Goal: Navigation & Orientation: Find specific page/section

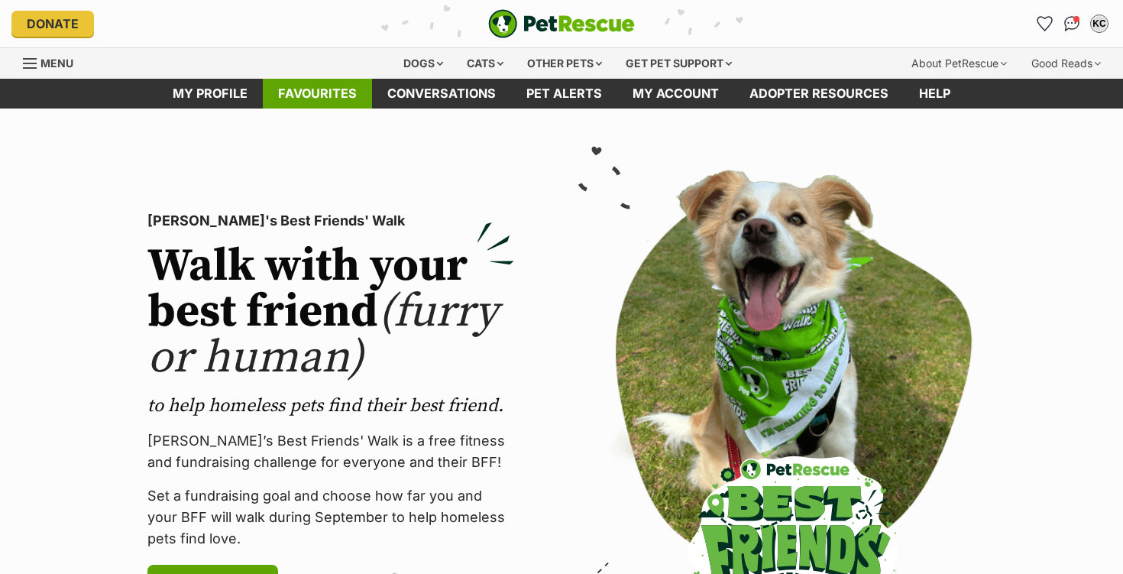
click at [342, 99] on link "Favourites" at bounding box center [317, 94] width 109 height 30
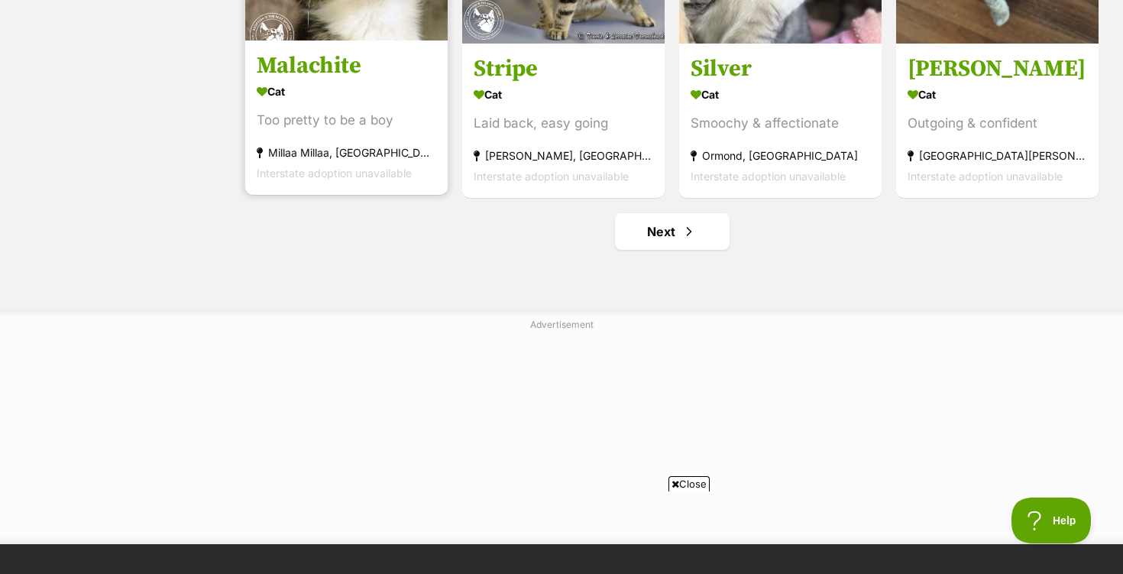
scroll to position [1959, 0]
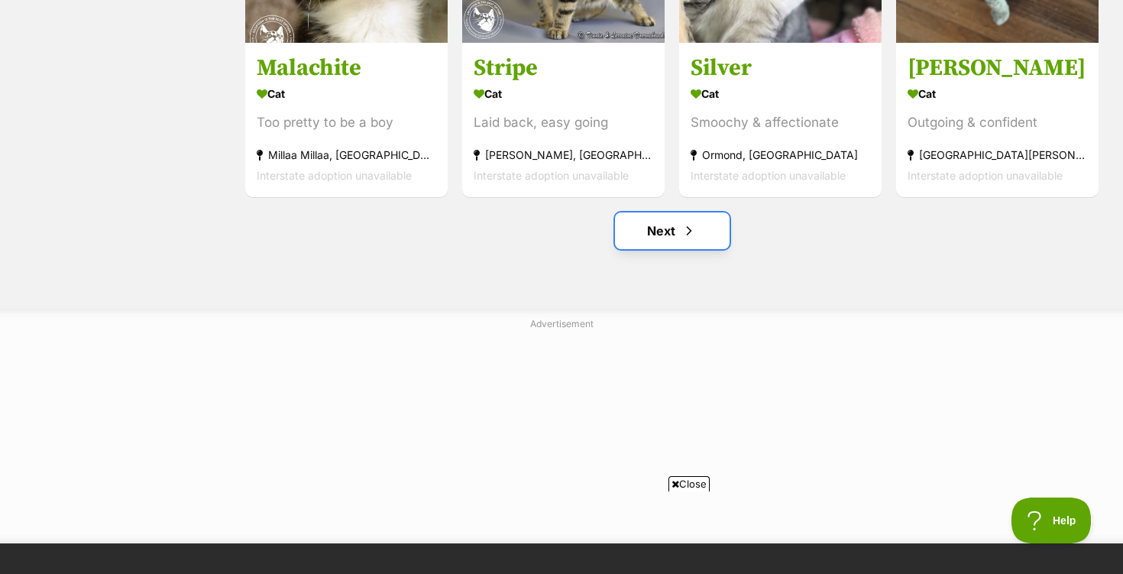
click at [662, 237] on link "Next" at bounding box center [672, 230] width 115 height 37
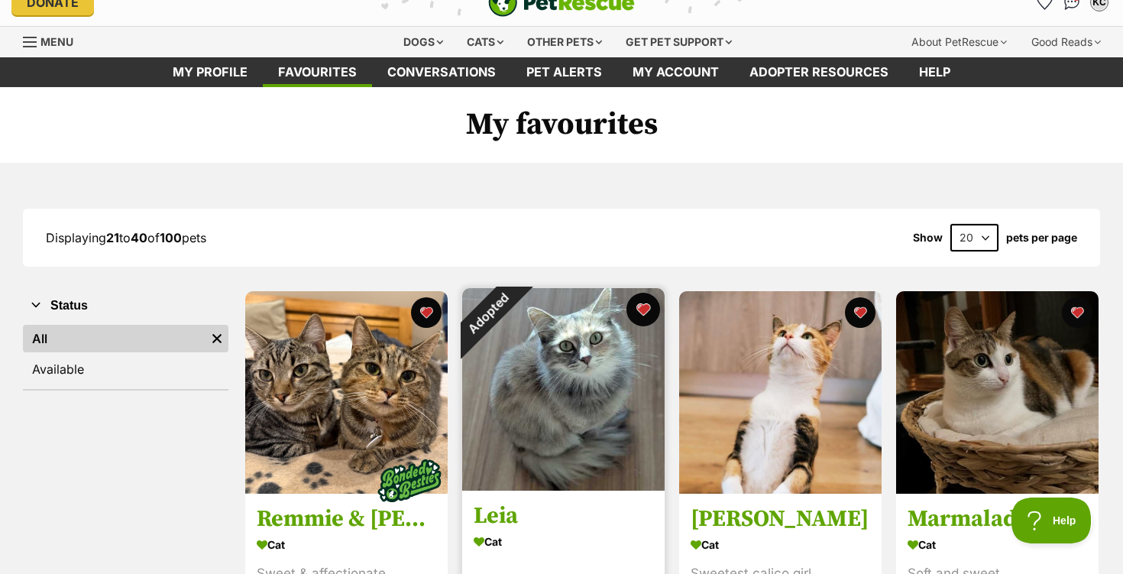
click at [645, 307] on button "favourite" at bounding box center [643, 310] width 34 height 34
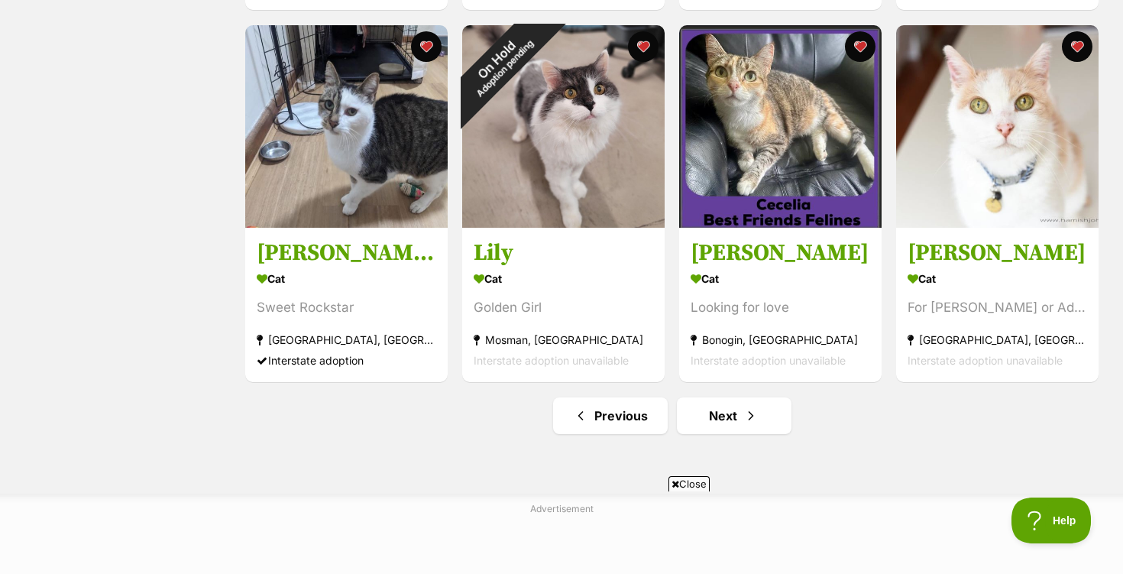
scroll to position [1775, 0]
click at [735, 422] on link "Next" at bounding box center [734, 414] width 115 height 37
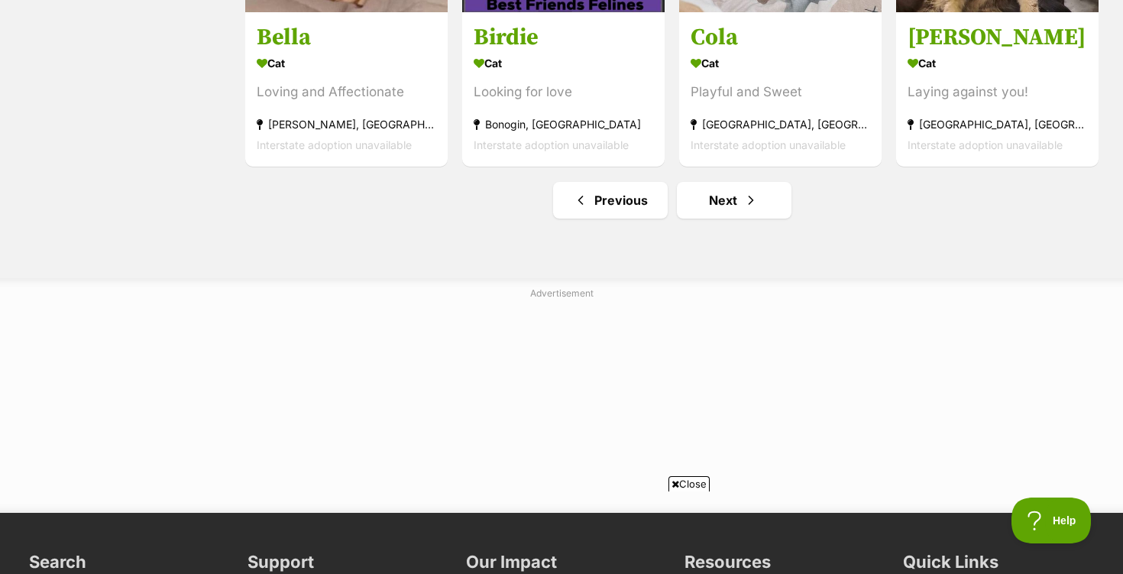
scroll to position [1991, 0]
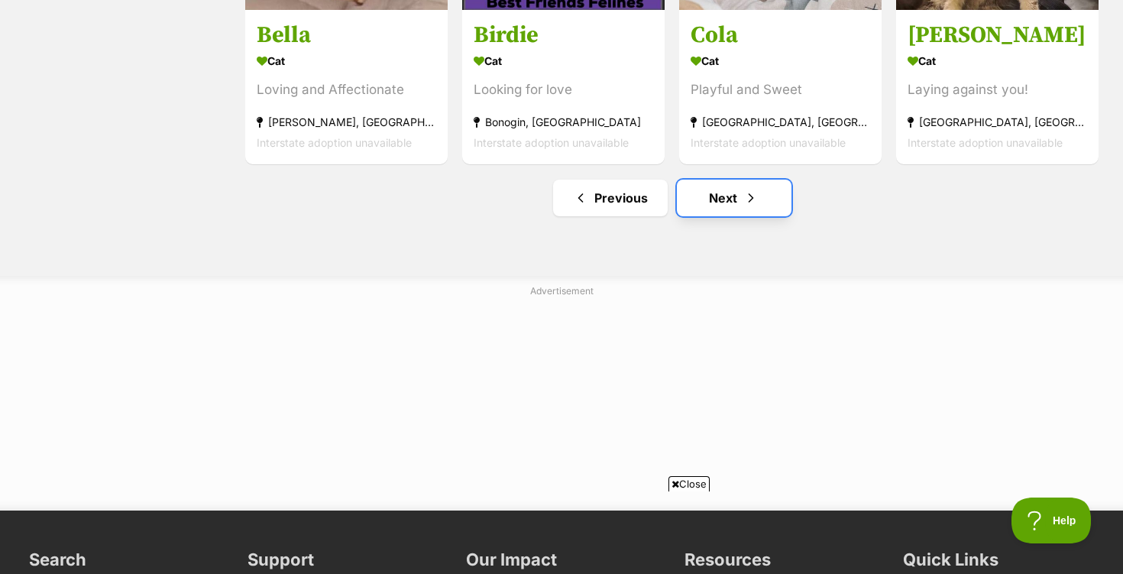
click at [733, 199] on link "Next" at bounding box center [734, 198] width 115 height 37
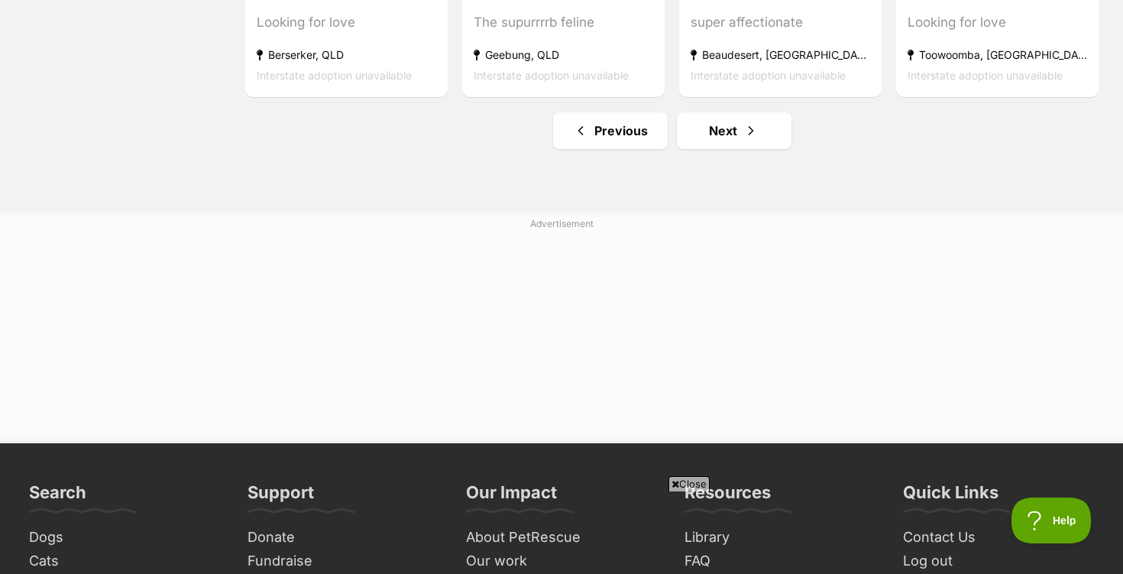
scroll to position [2059, 0]
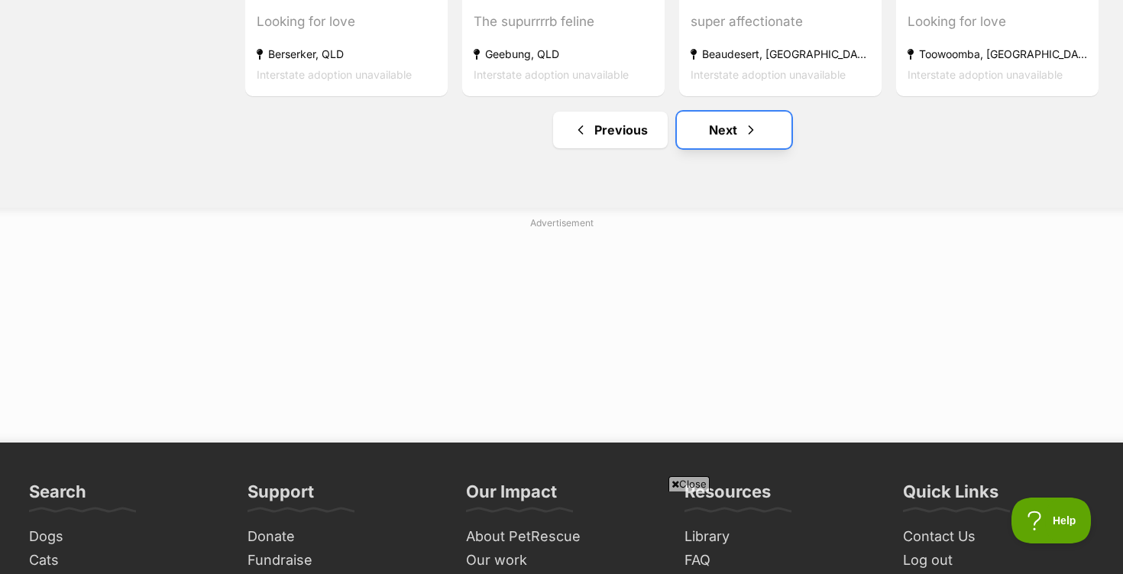
click at [733, 135] on link "Next" at bounding box center [734, 130] width 115 height 37
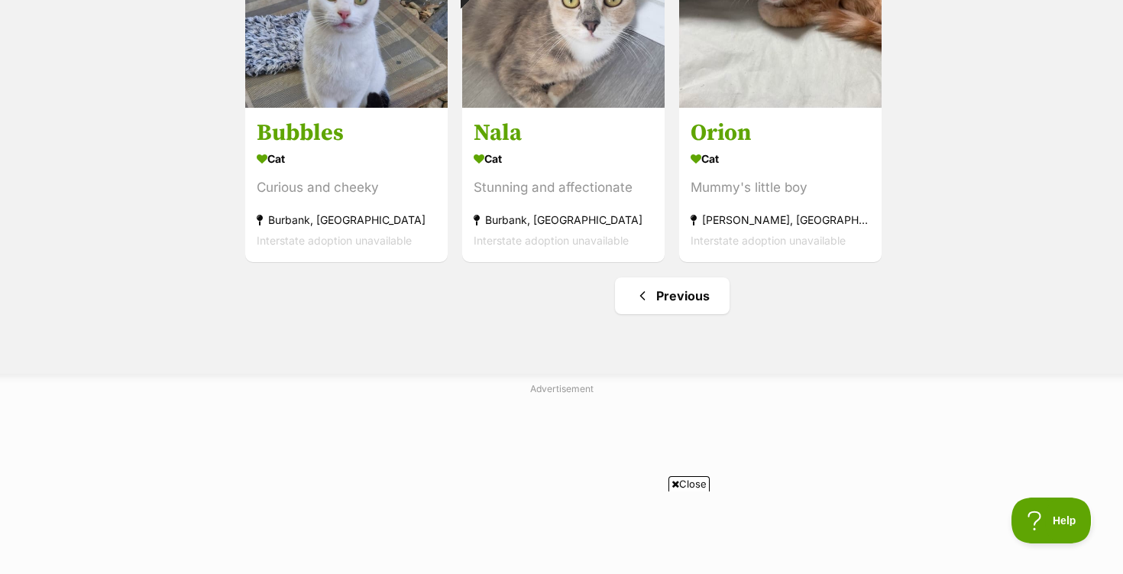
scroll to position [1897, 0]
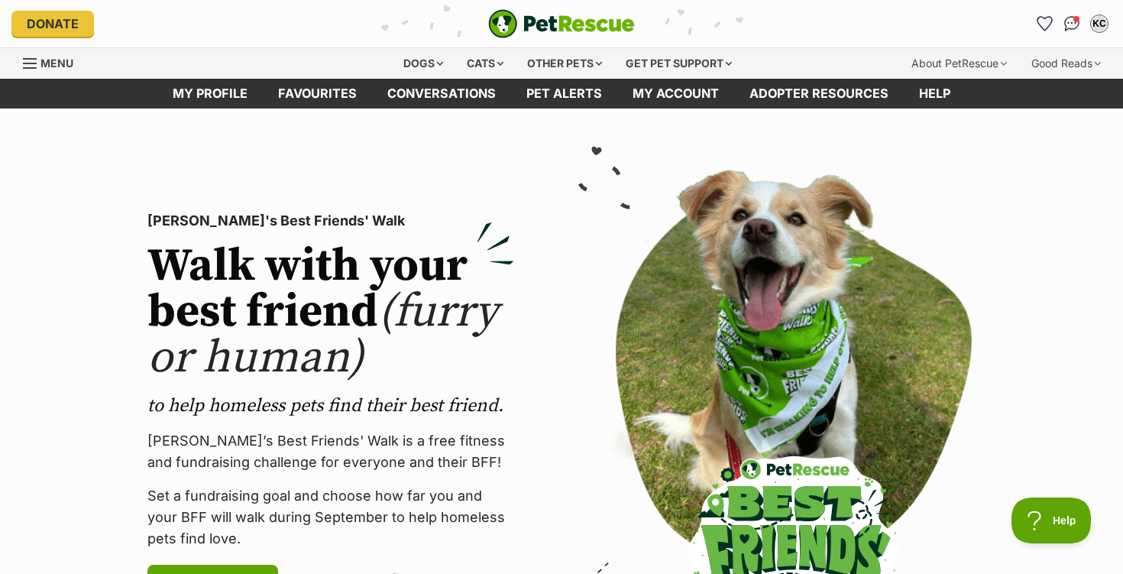
click at [36, 355] on section "PetRescue's Best Friends' Walk Walk with your best friend (furry or human) to h…" at bounding box center [561, 406] width 1123 height 597
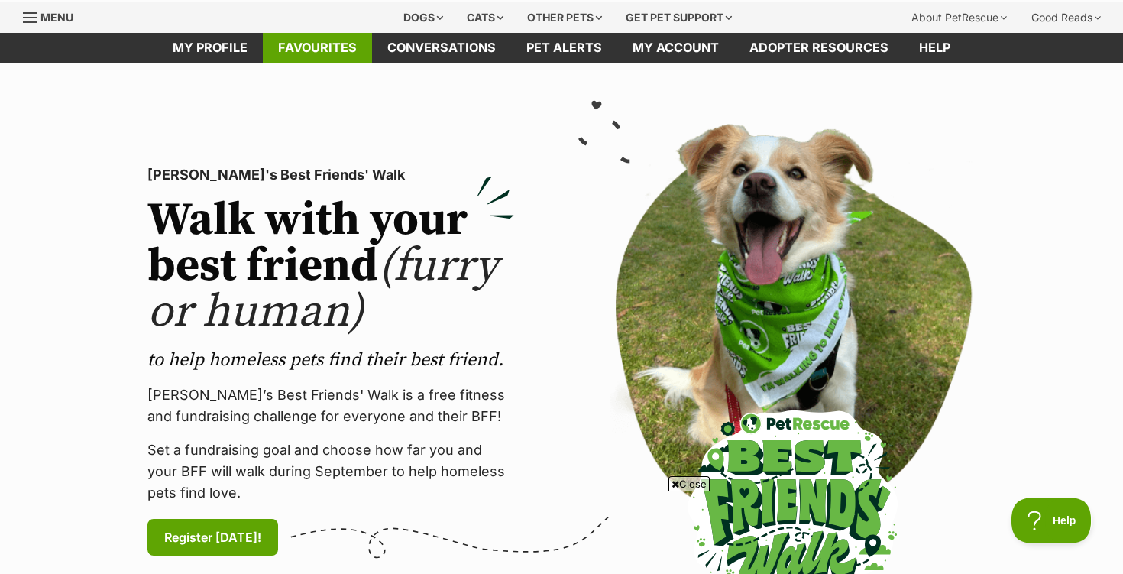
click at [332, 48] on link "Favourites" at bounding box center [317, 48] width 109 height 30
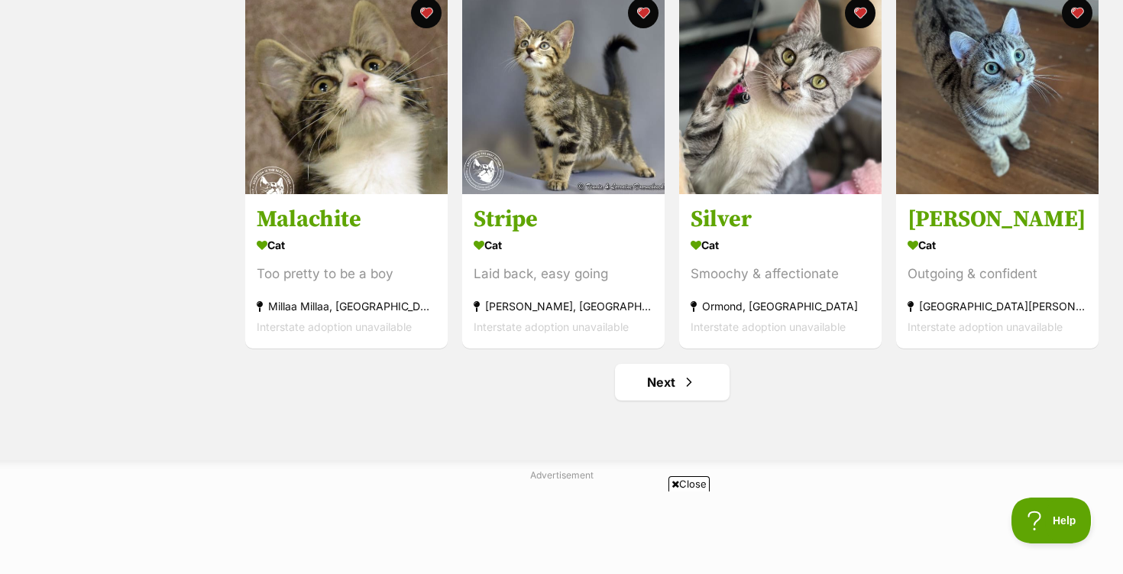
scroll to position [1811, 0]
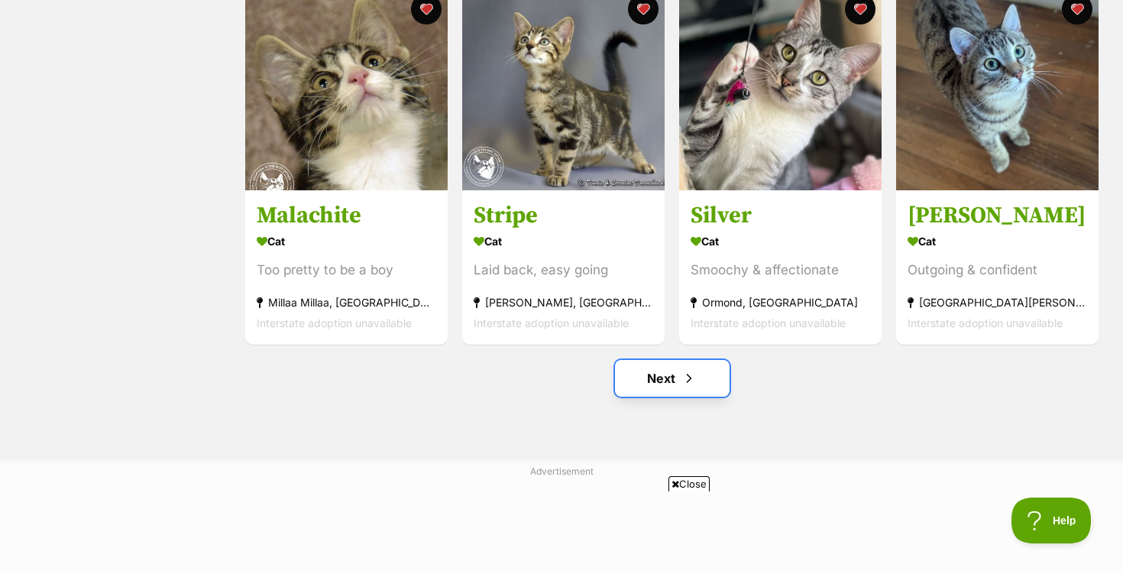
click at [665, 383] on link "Next" at bounding box center [672, 378] width 115 height 37
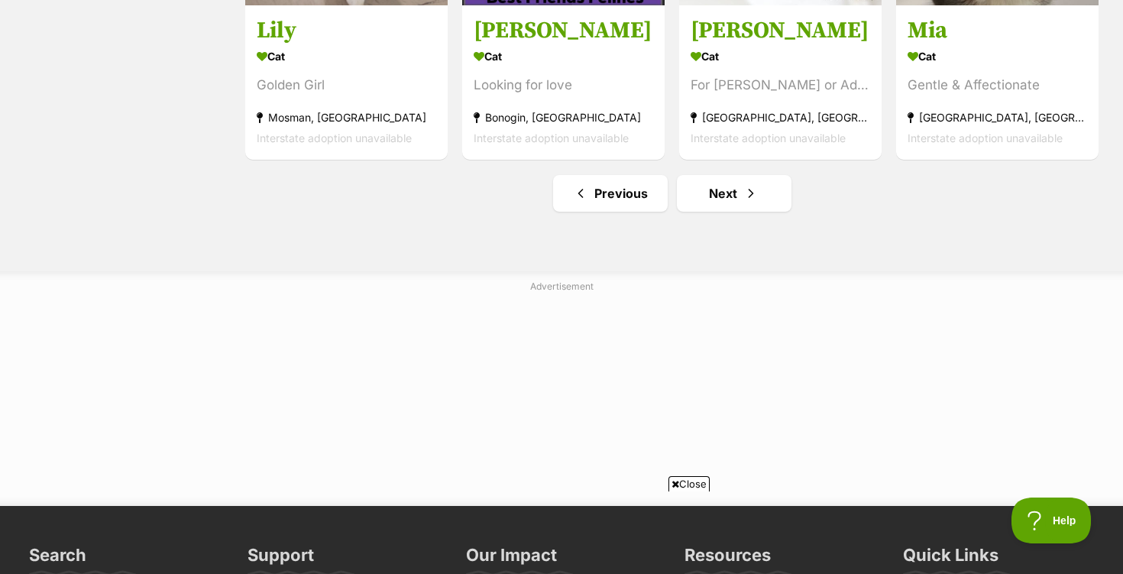
scroll to position [1998, 0]
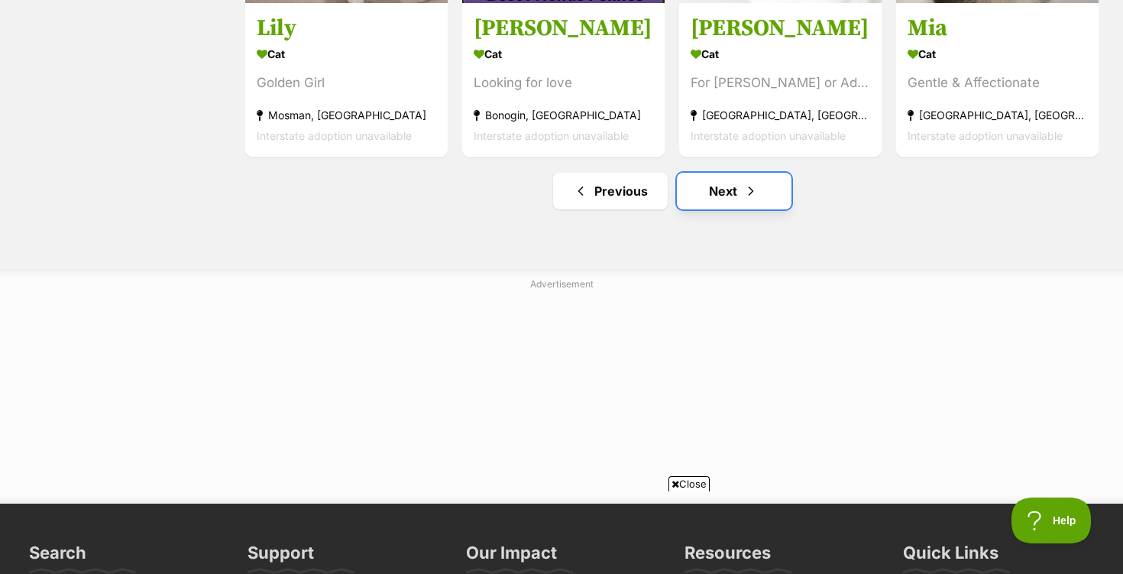
click at [736, 193] on link "Next" at bounding box center [734, 191] width 115 height 37
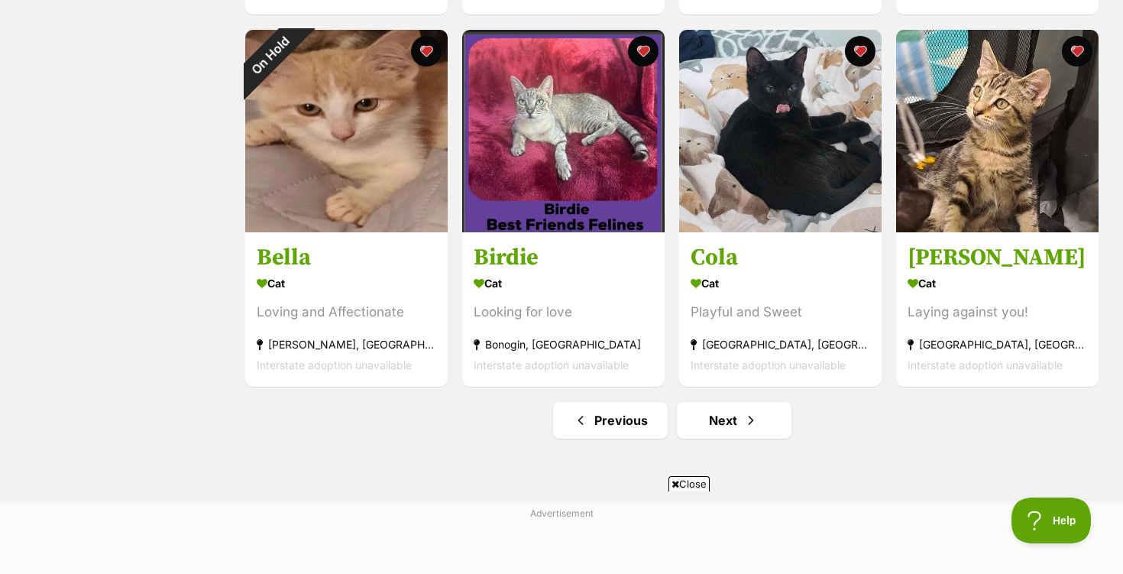
scroll to position [1774, 0]
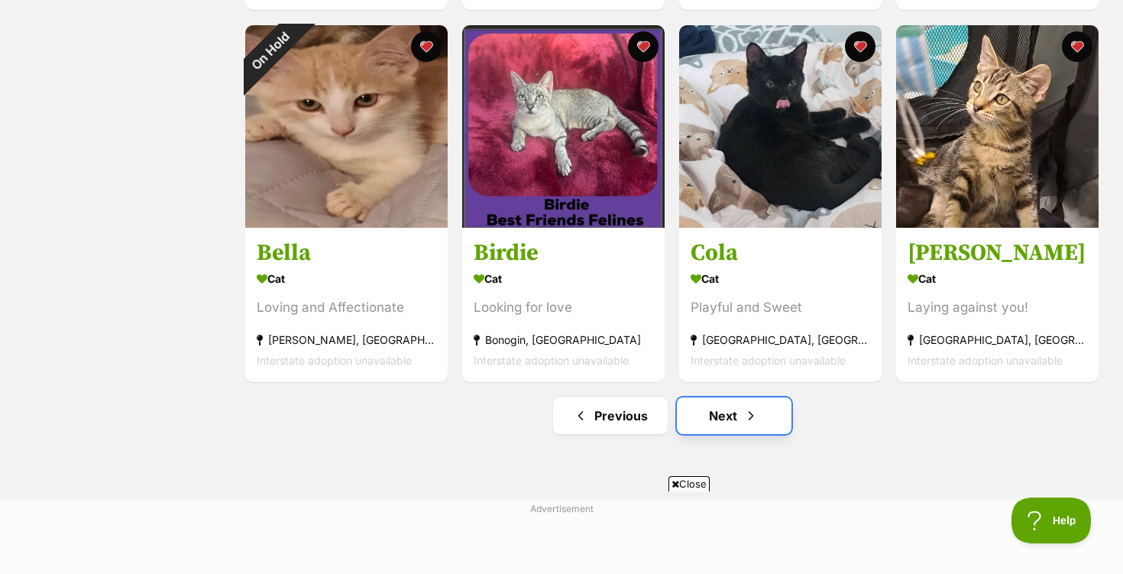
click at [726, 418] on link "Next" at bounding box center [734, 415] width 115 height 37
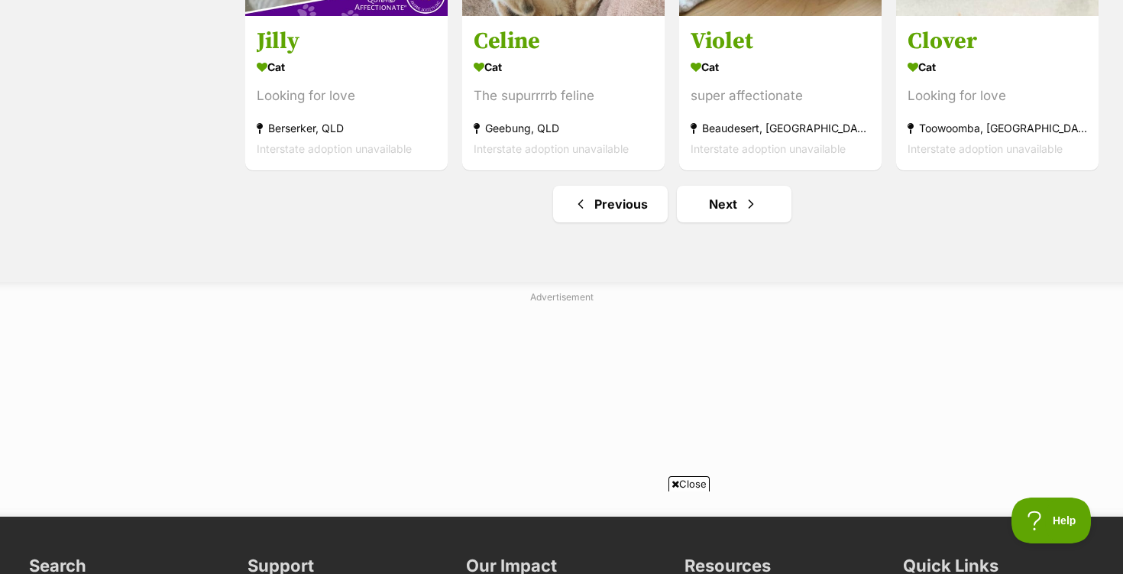
scroll to position [2033, 0]
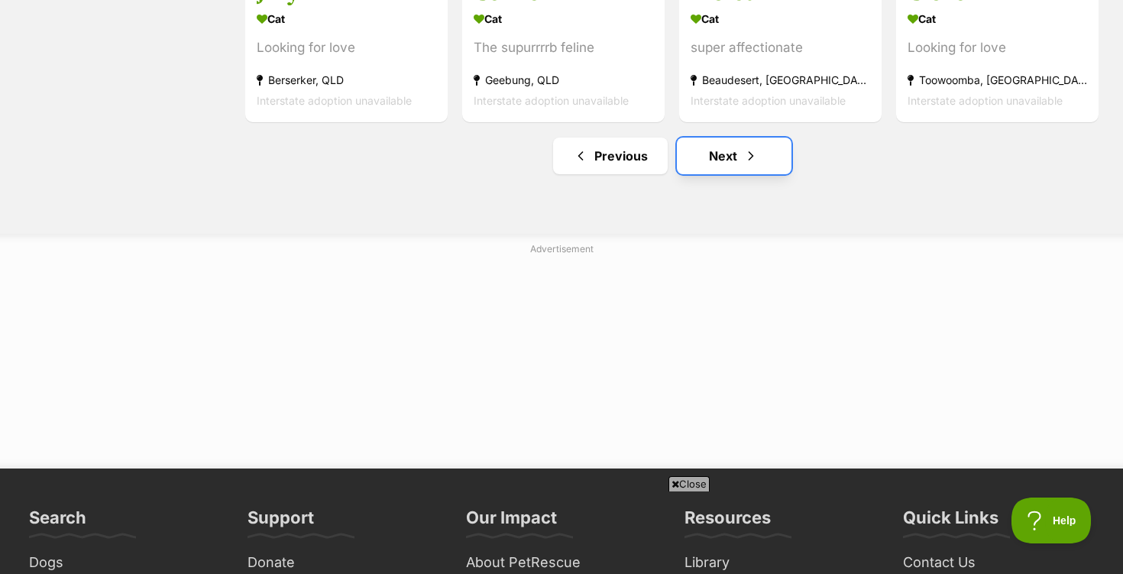
click at [726, 160] on link "Next" at bounding box center [734, 156] width 115 height 37
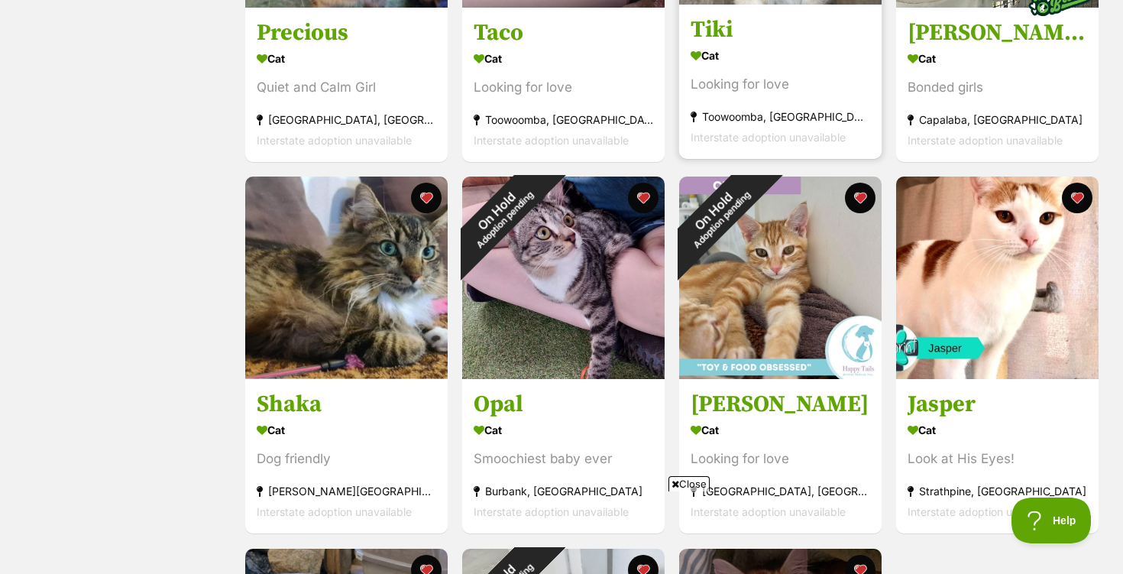
scroll to position [1248, 0]
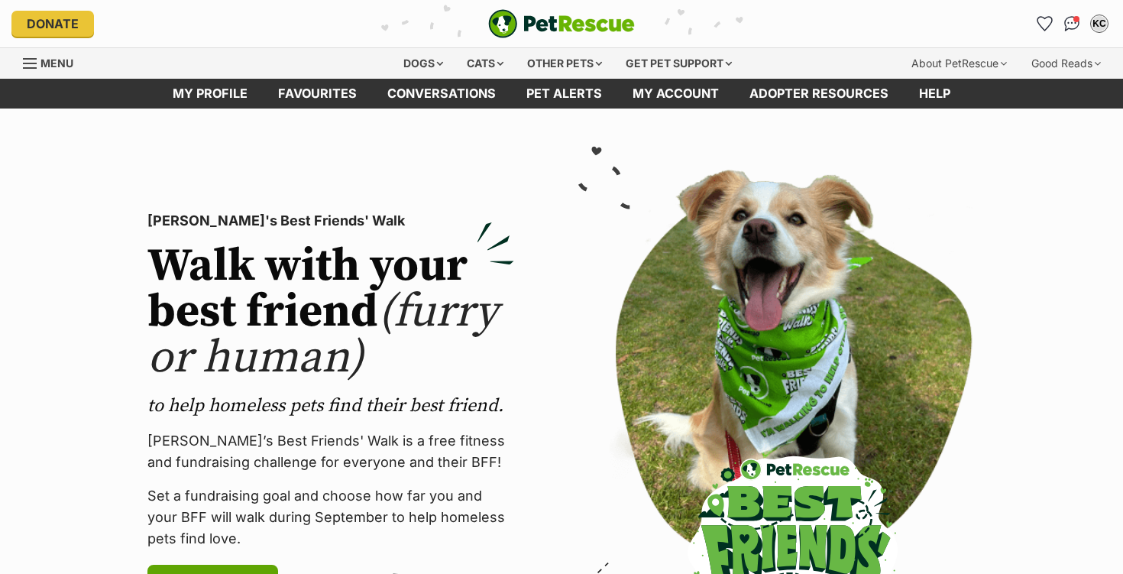
click at [306, 101] on link "Favourites" at bounding box center [317, 94] width 109 height 30
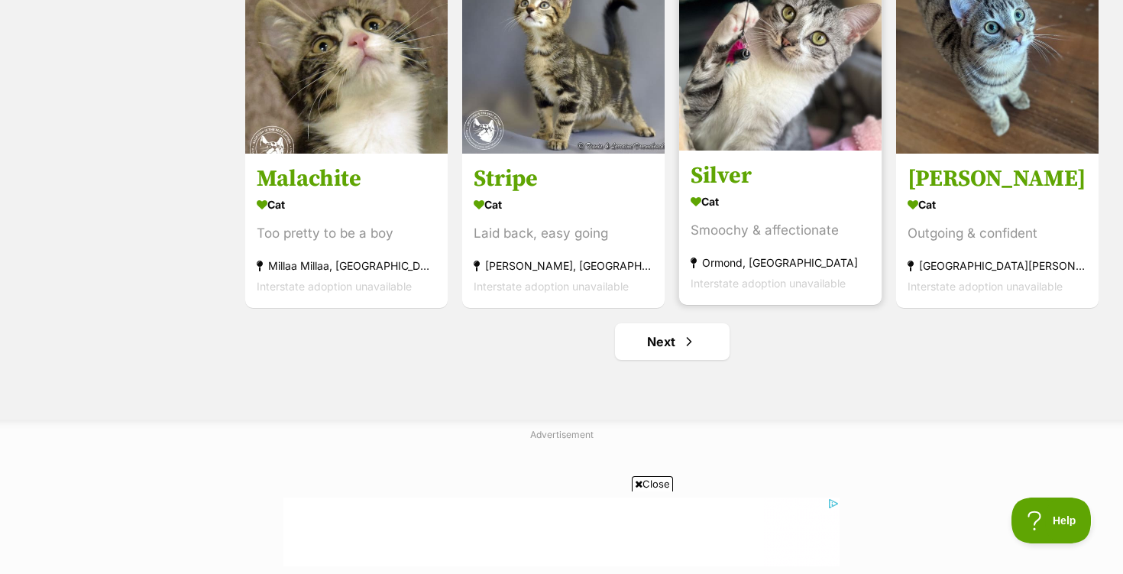
scroll to position [1849, 0]
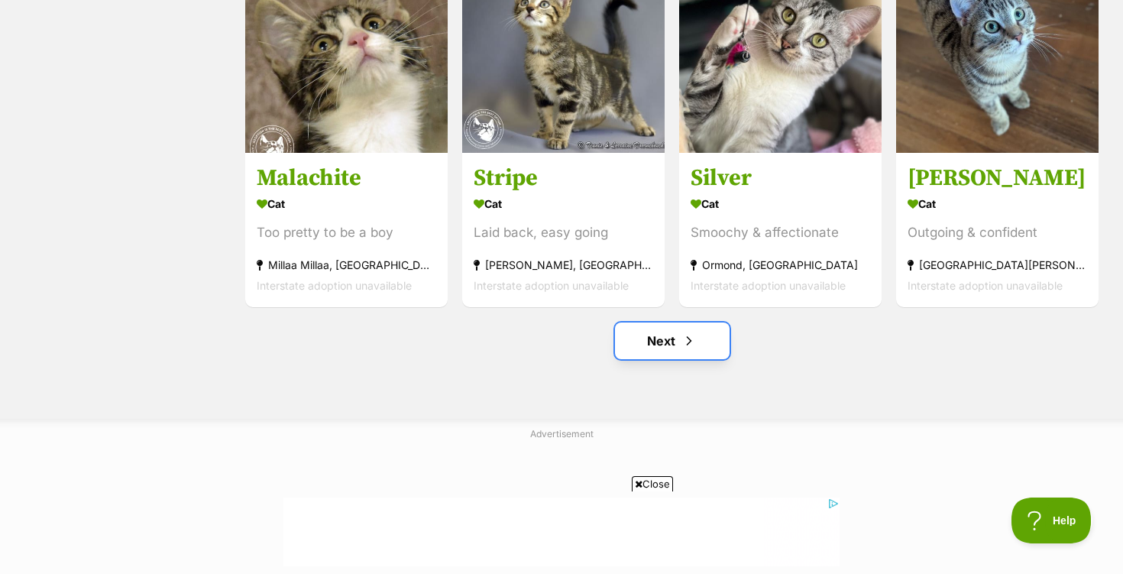
click at [664, 347] on link "Next" at bounding box center [672, 340] width 115 height 37
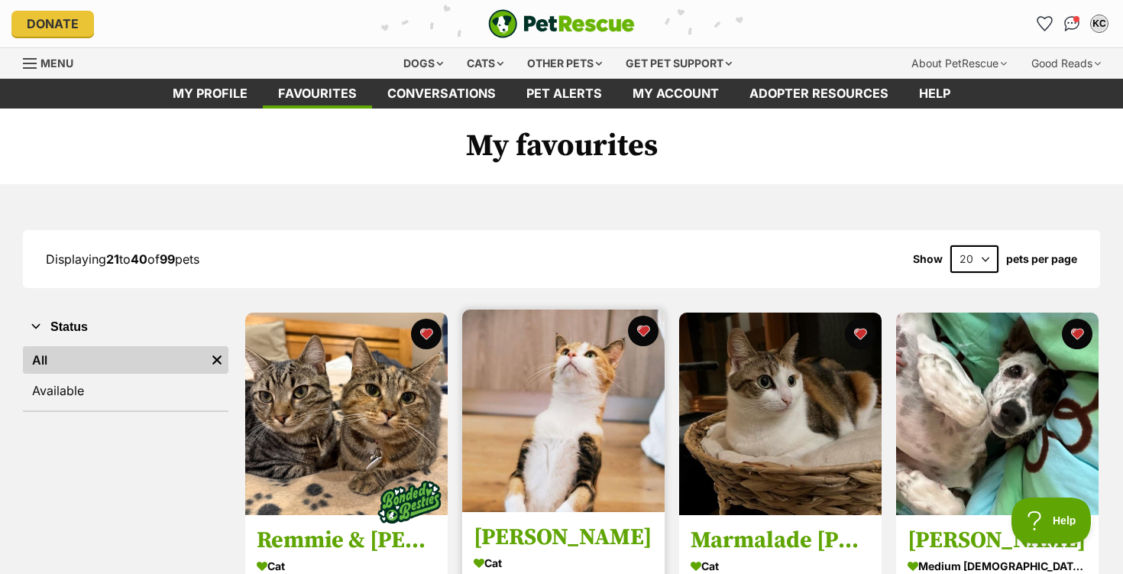
click at [594, 410] on img at bounding box center [563, 410] width 202 height 202
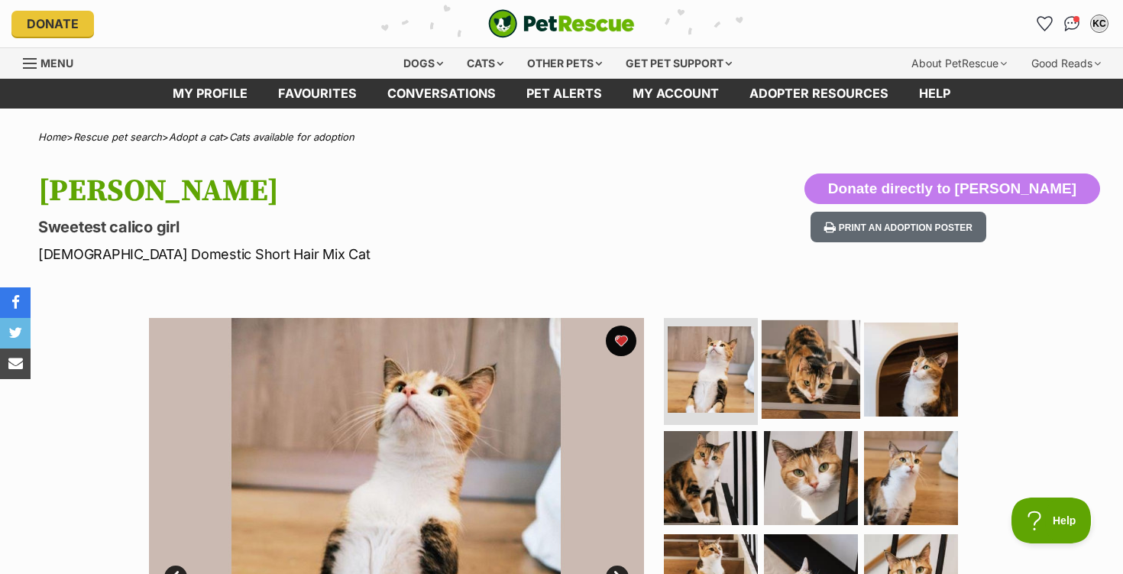
click at [791, 379] on img at bounding box center [811, 369] width 99 height 99
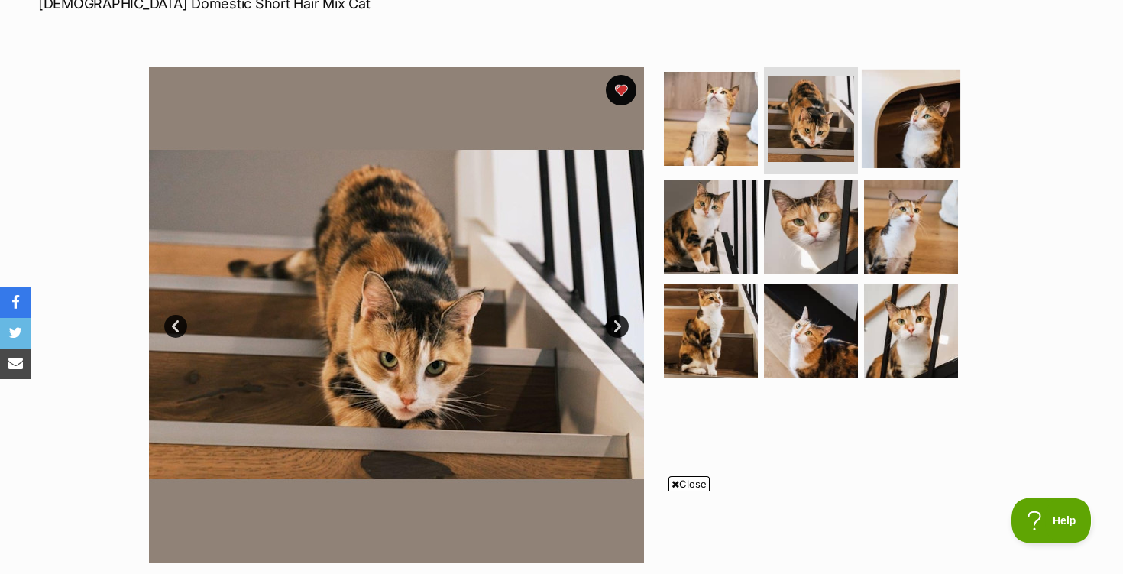
click at [914, 121] on img at bounding box center [911, 119] width 99 height 99
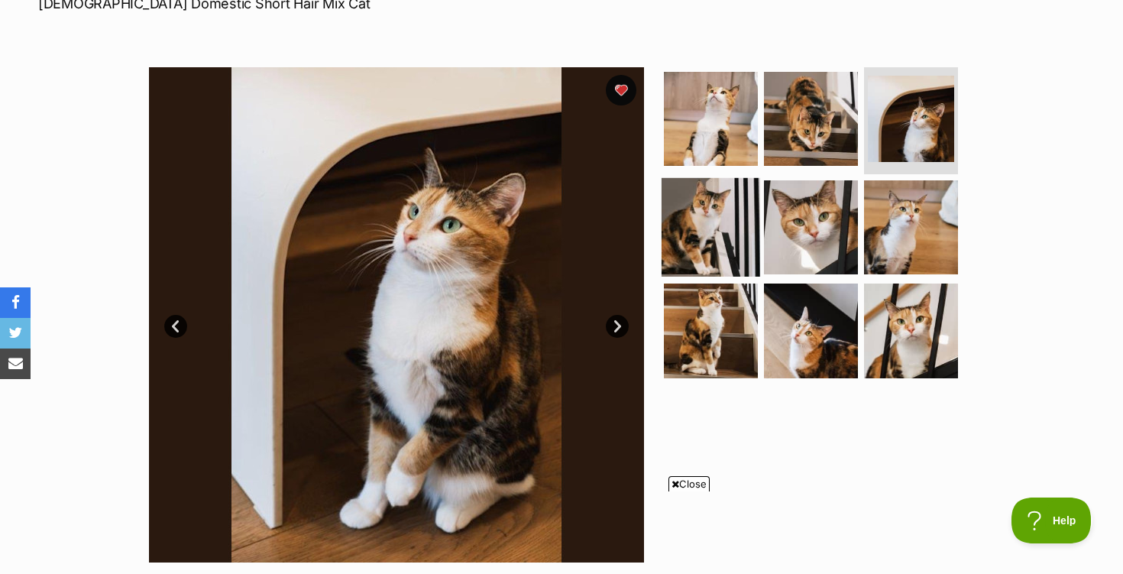
click at [728, 228] on img at bounding box center [711, 226] width 99 height 99
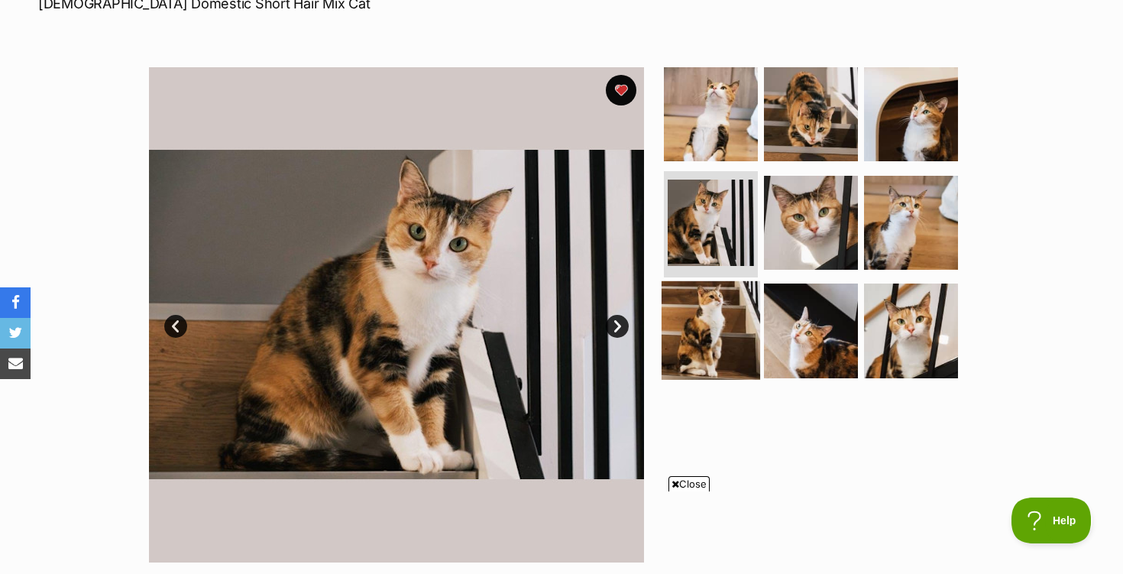
click at [723, 317] on img at bounding box center [711, 330] width 99 height 99
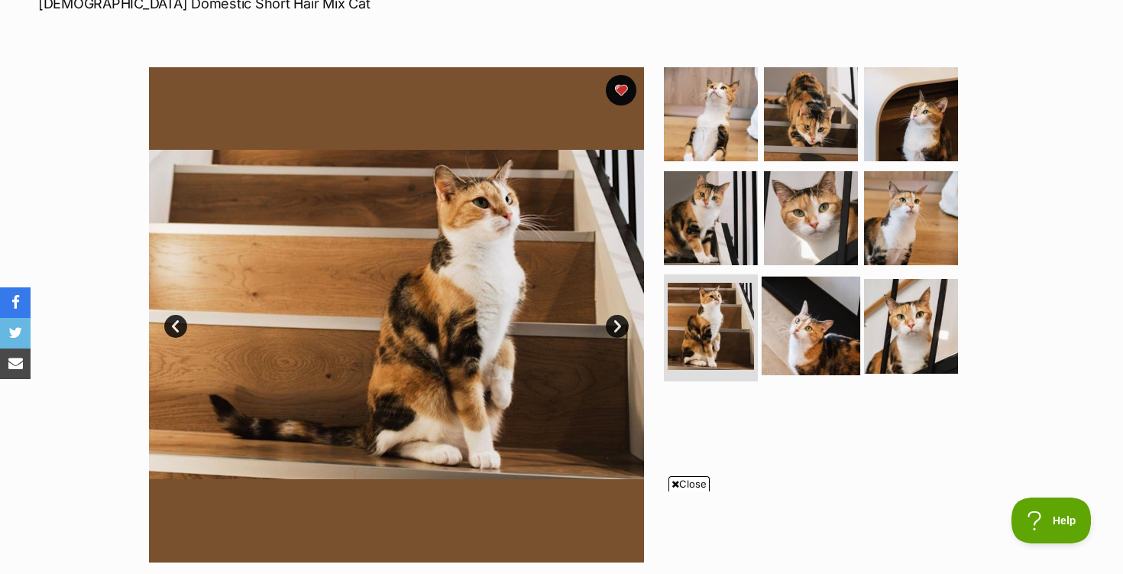
click at [814, 319] on img at bounding box center [811, 326] width 99 height 99
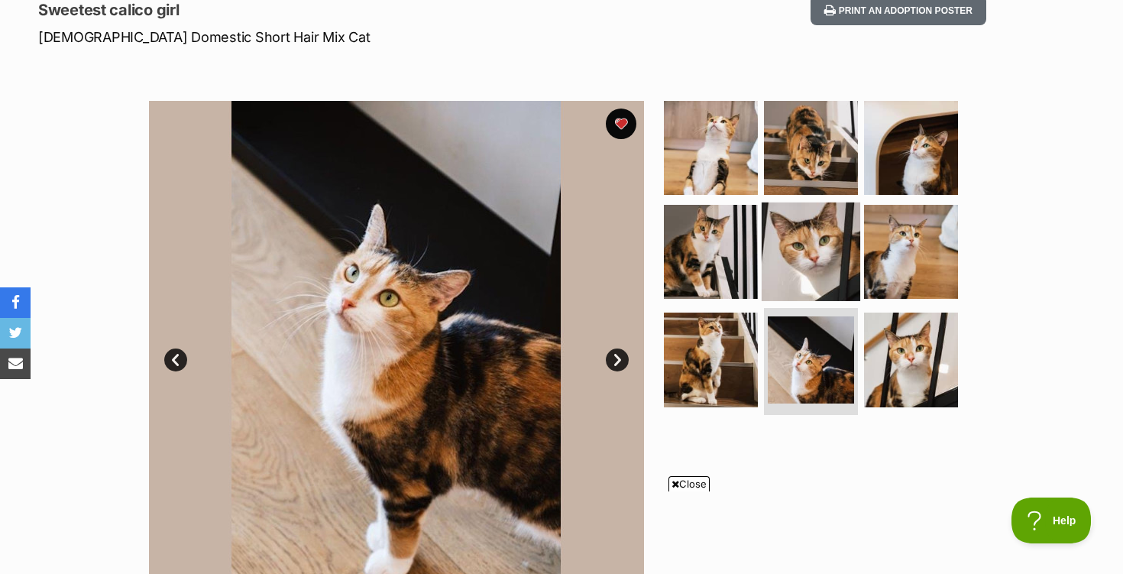
scroll to position [209, 0]
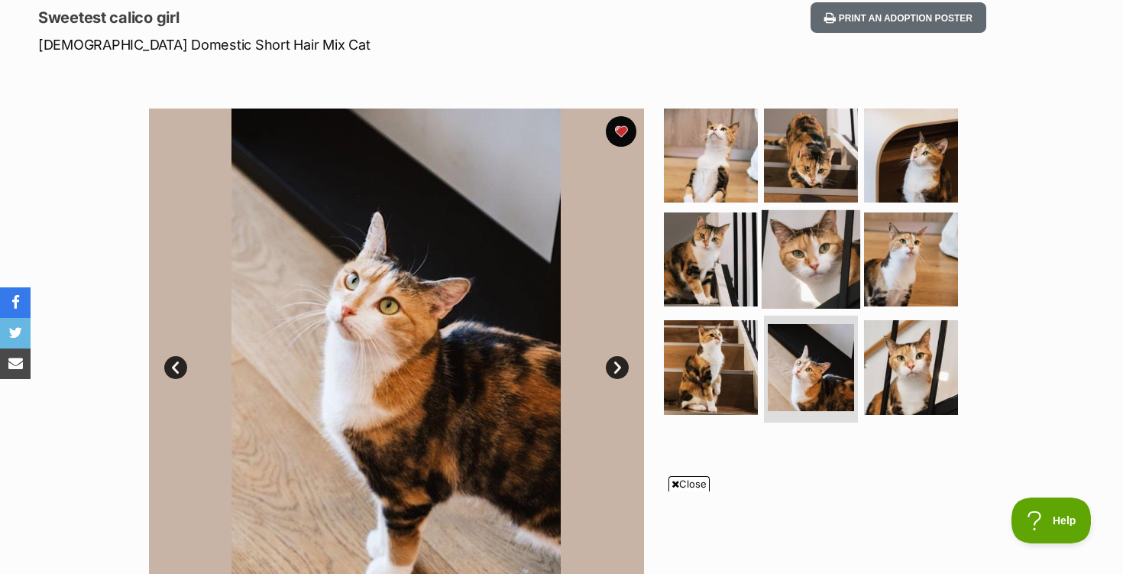
click at [808, 280] on img at bounding box center [811, 258] width 99 height 99
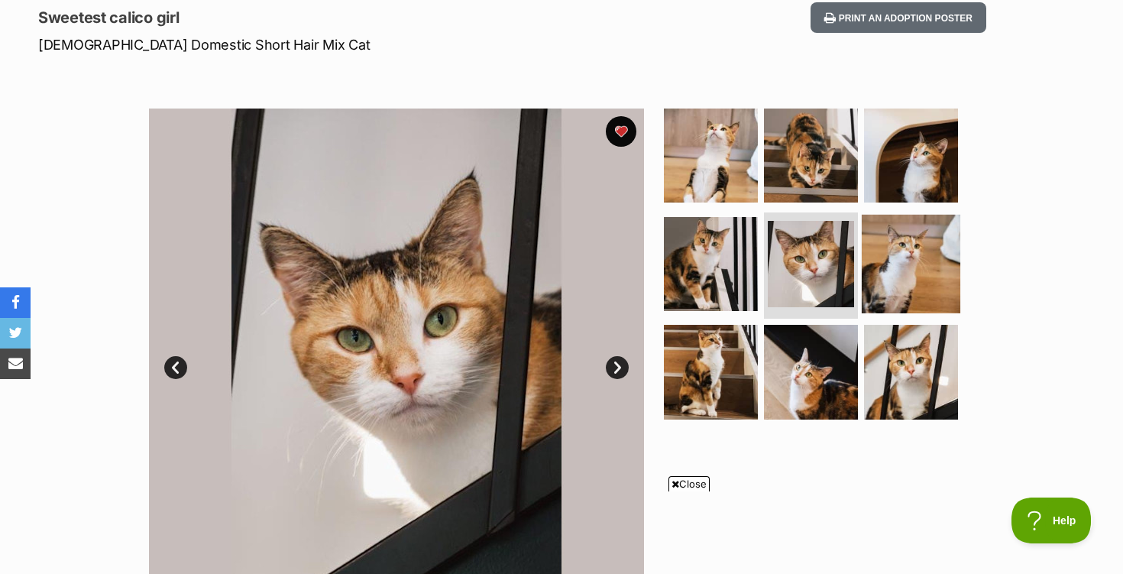
click at [879, 257] on img at bounding box center [911, 263] width 99 height 99
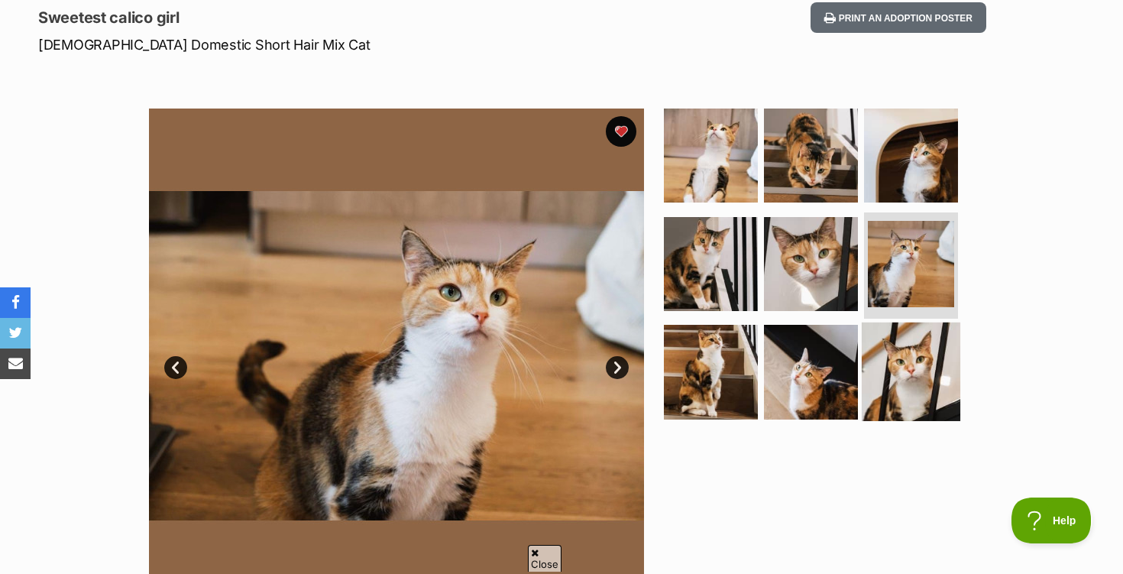
click at [900, 400] on img at bounding box center [911, 371] width 99 height 99
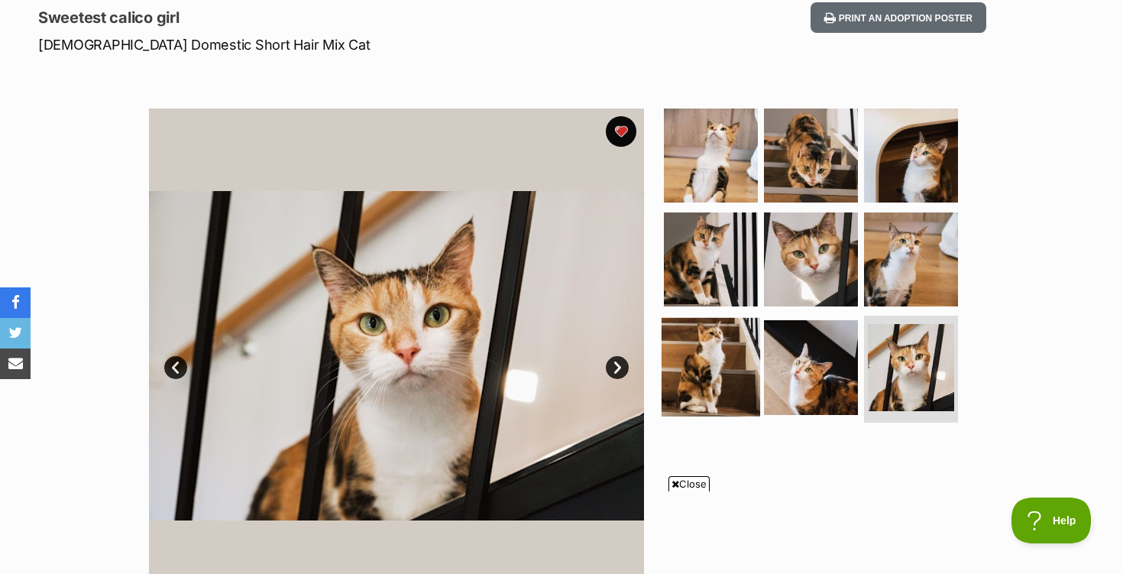
click at [707, 364] on img at bounding box center [711, 367] width 99 height 99
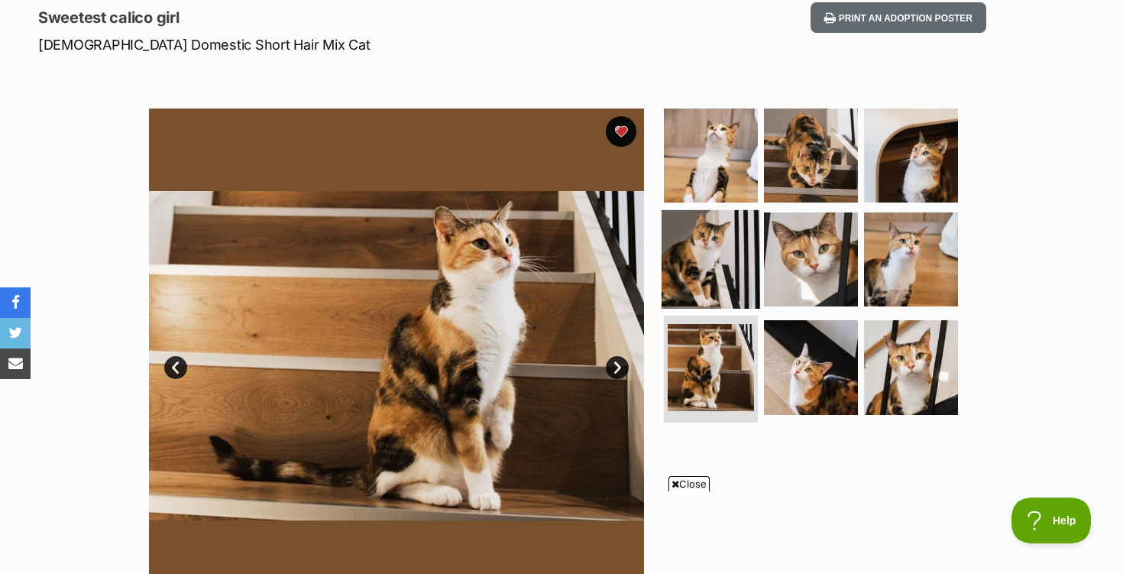
click at [694, 244] on img at bounding box center [711, 258] width 99 height 99
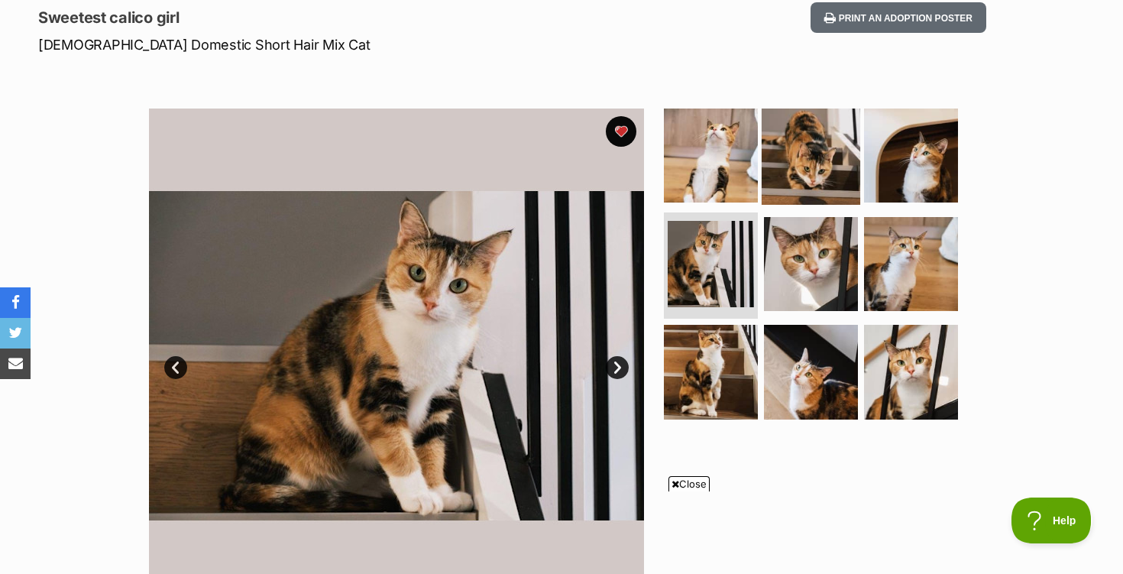
click at [796, 162] on img at bounding box center [811, 155] width 99 height 99
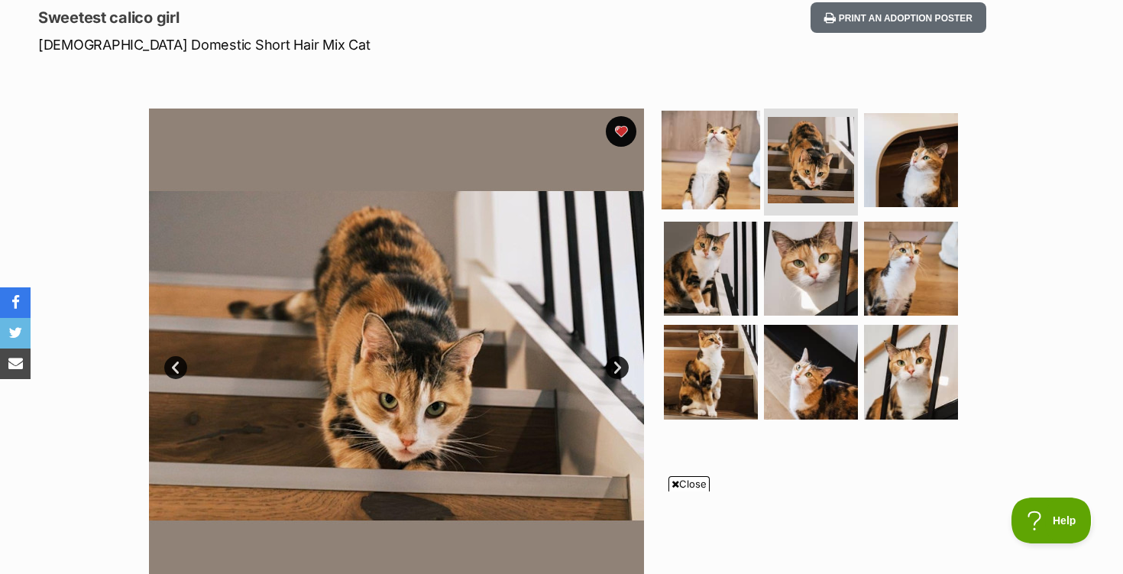
click at [726, 175] on img at bounding box center [711, 160] width 99 height 99
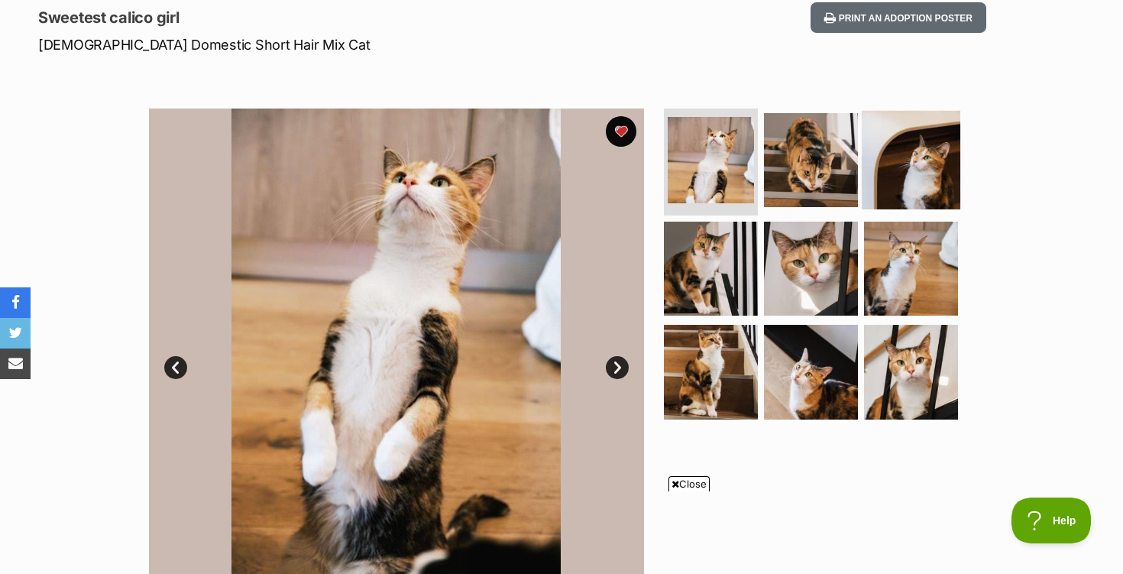
click at [930, 179] on img at bounding box center [911, 160] width 99 height 99
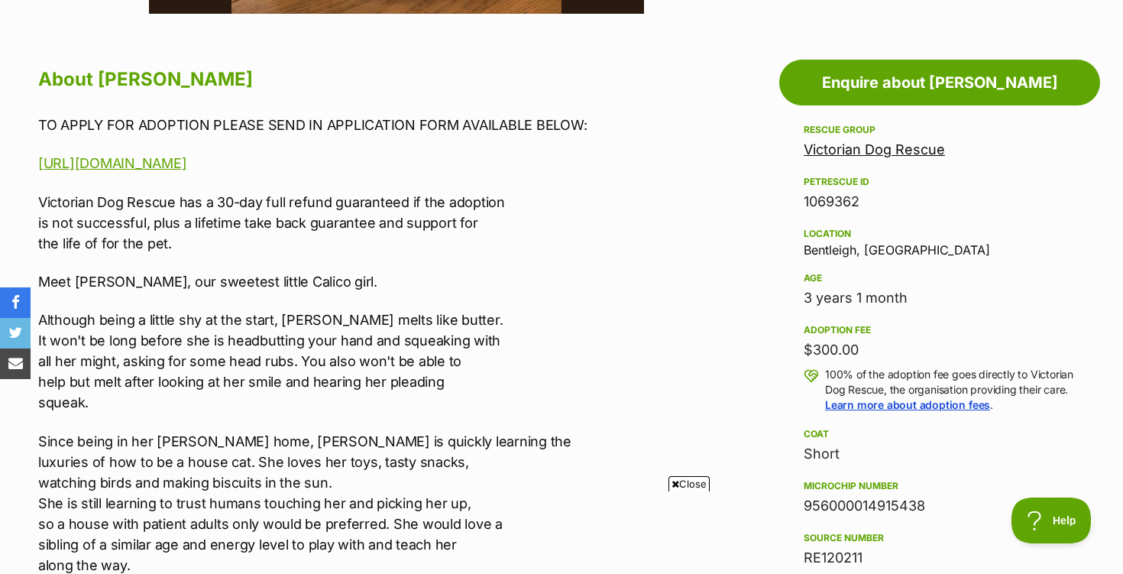
scroll to position [808, 0]
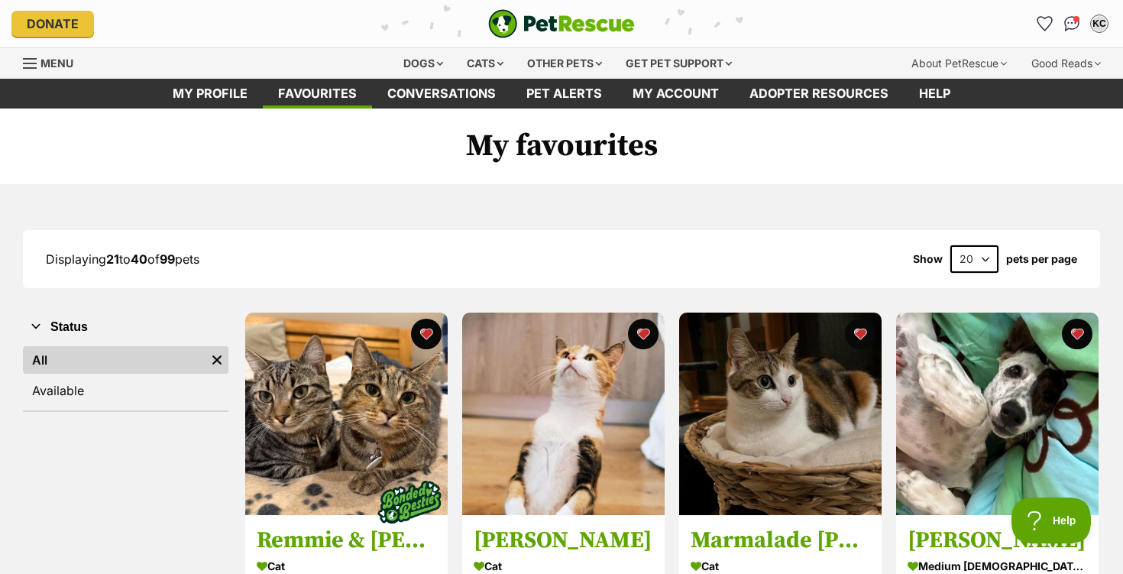
click at [1026, 141] on h1 "My favourites" at bounding box center [561, 146] width 1123 height 76
